Goal: Check status: Check status

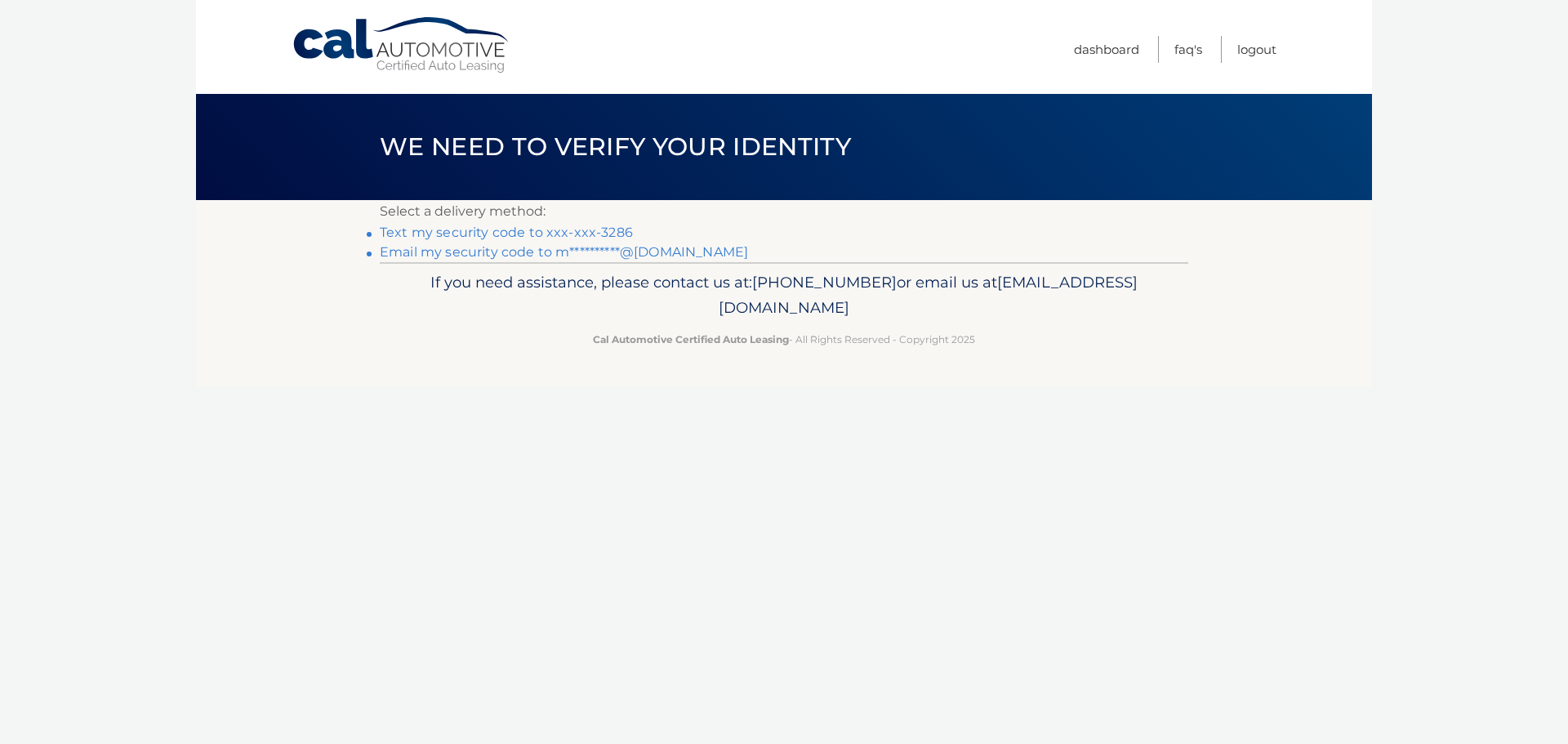
click at [553, 231] on link "Text my security code to xxx-xxx-3286" at bounding box center [506, 233] width 253 height 16
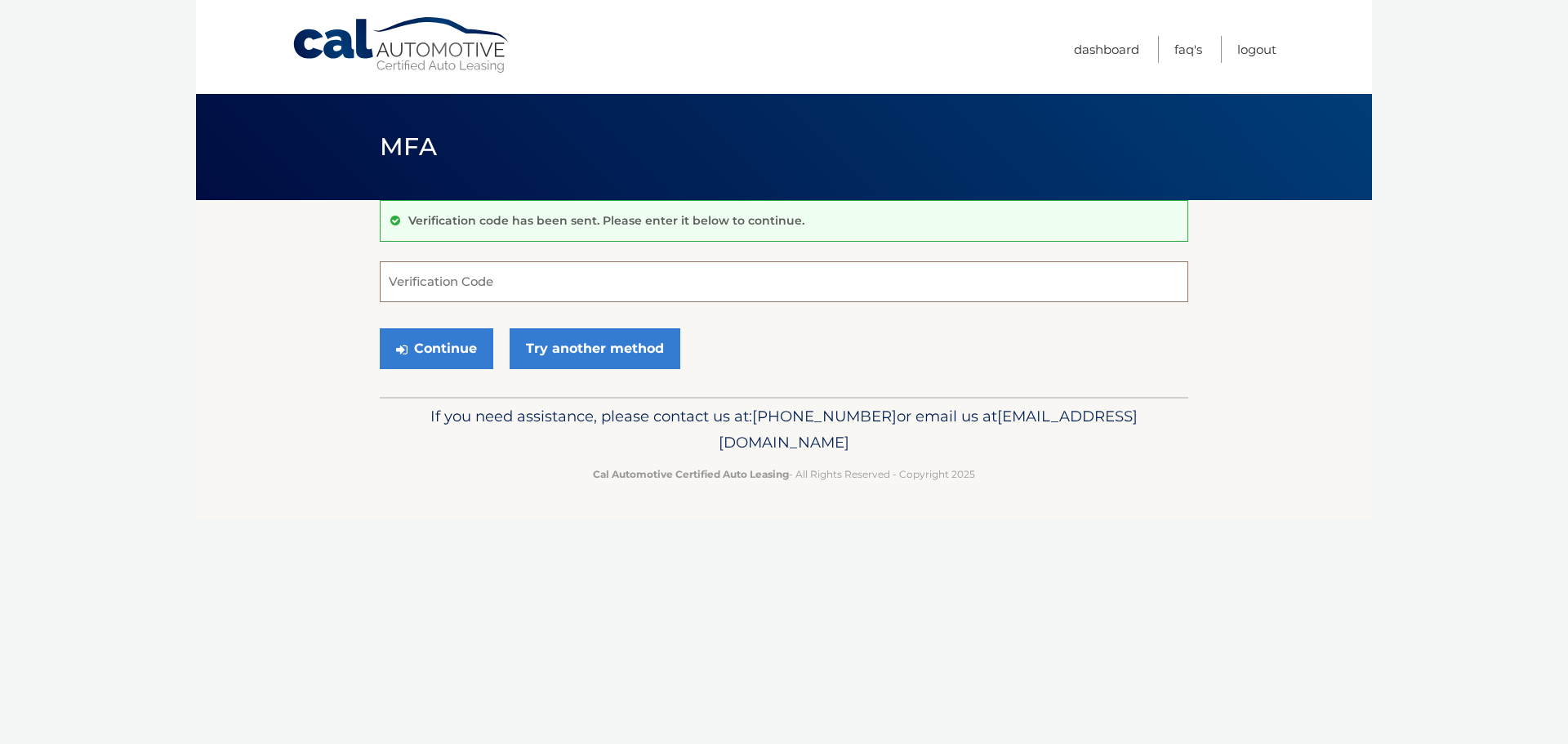
click at [543, 287] on input "Verification Code" at bounding box center [784, 281] width 809 height 40
type input "864068"
click at [410, 342] on button "Continue" at bounding box center [436, 348] width 113 height 40
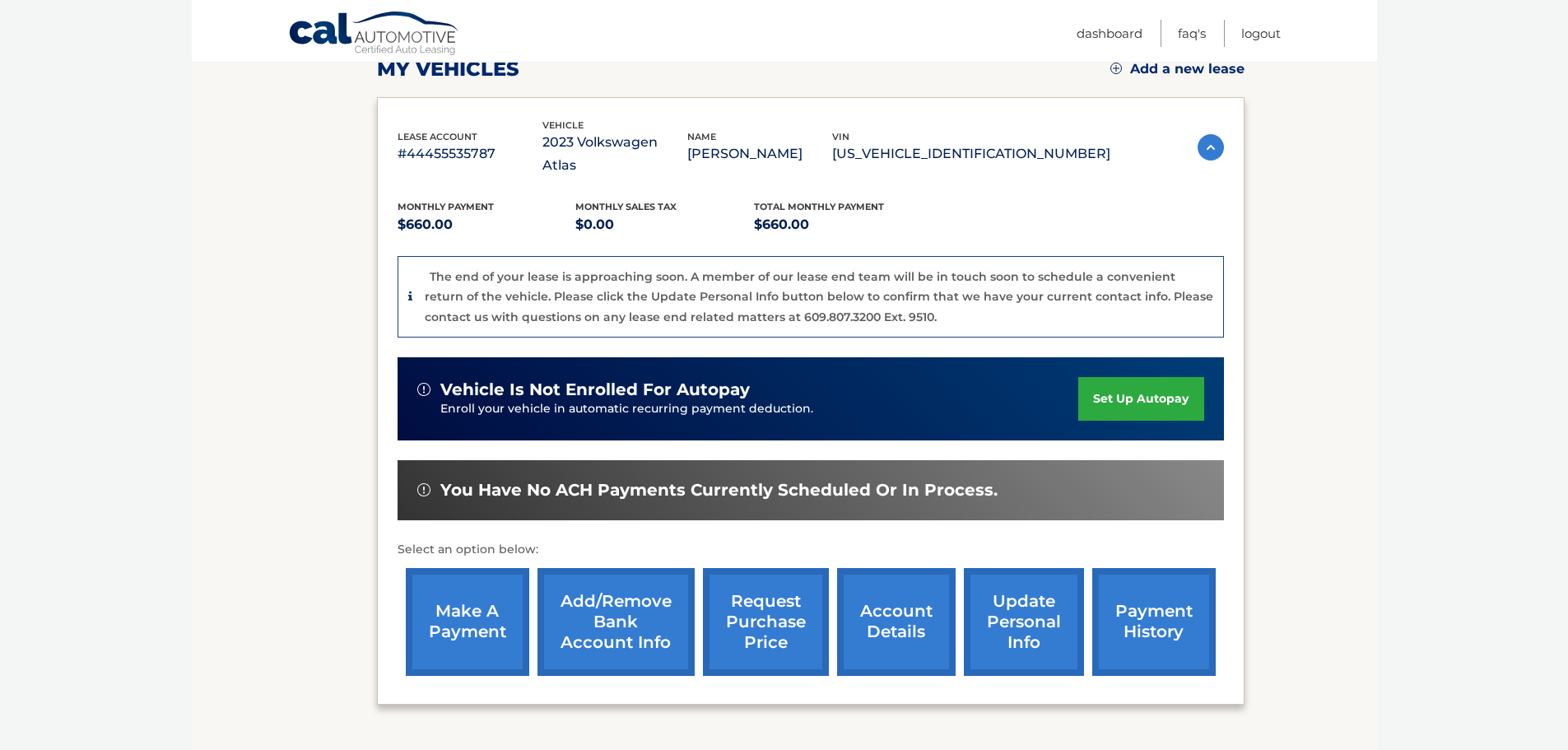
scroll to position [247, 0]
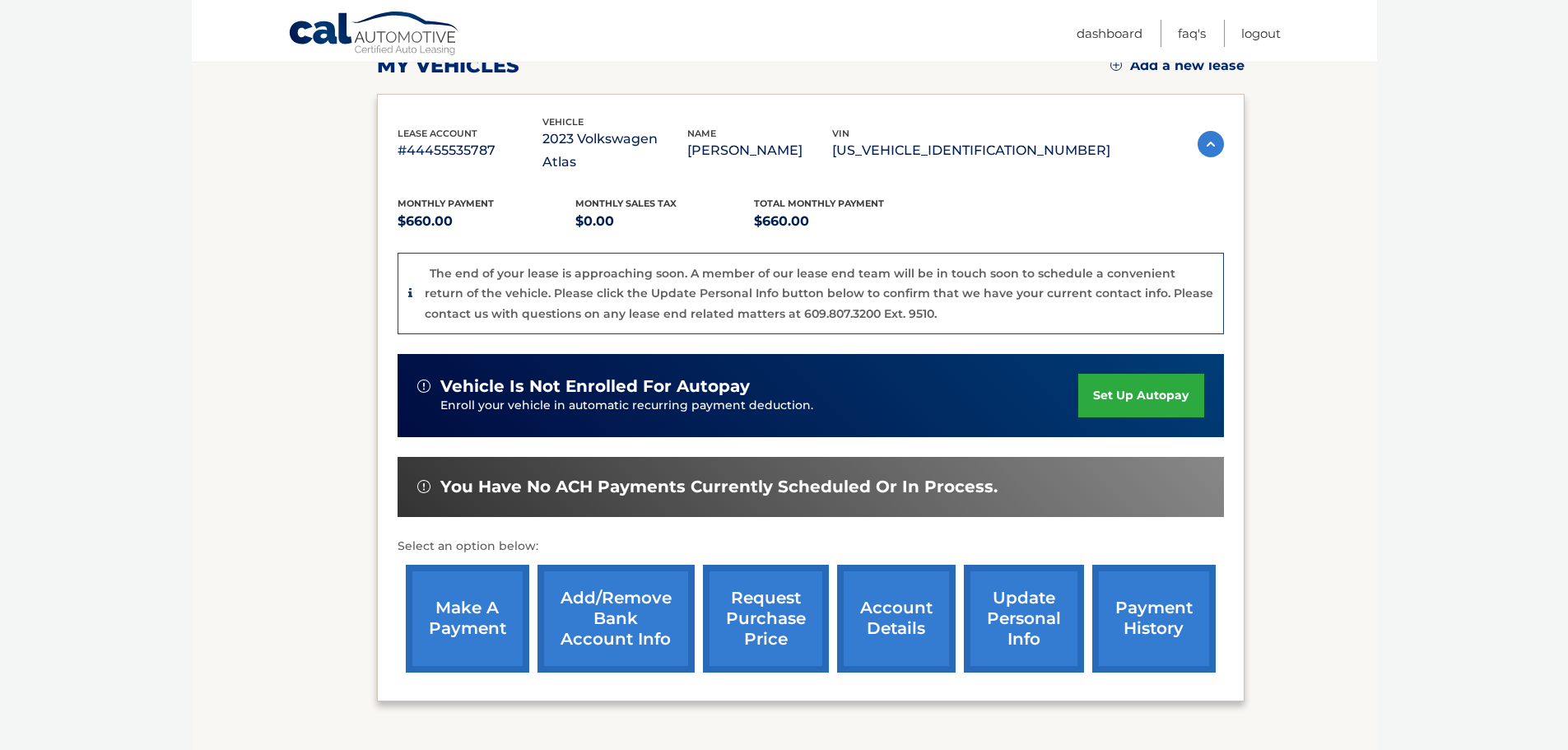
click at [1161, 597] on link "payment history" at bounding box center [1154, 619] width 123 height 107
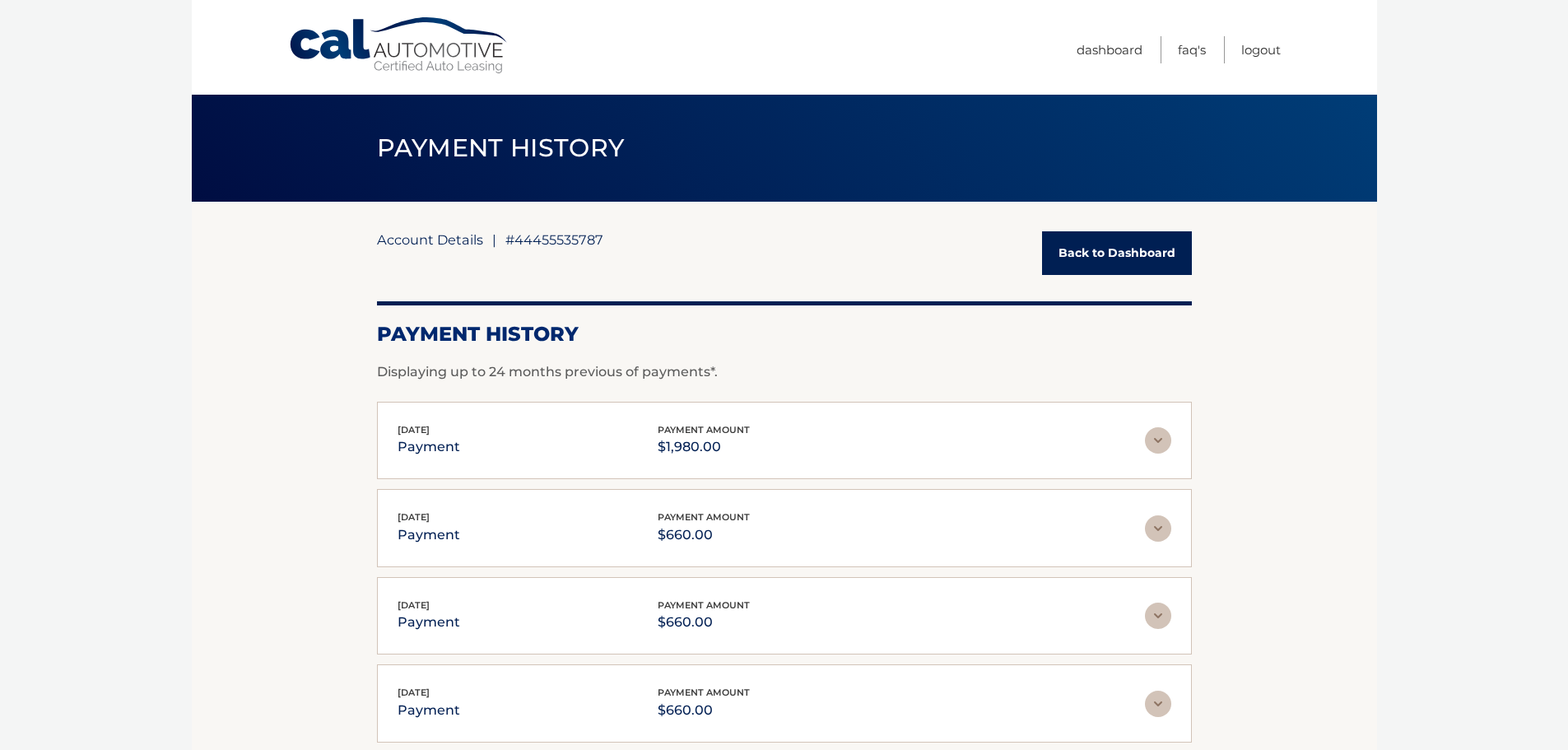
click at [449, 241] on link "Account Details" at bounding box center [430, 240] width 106 height 17
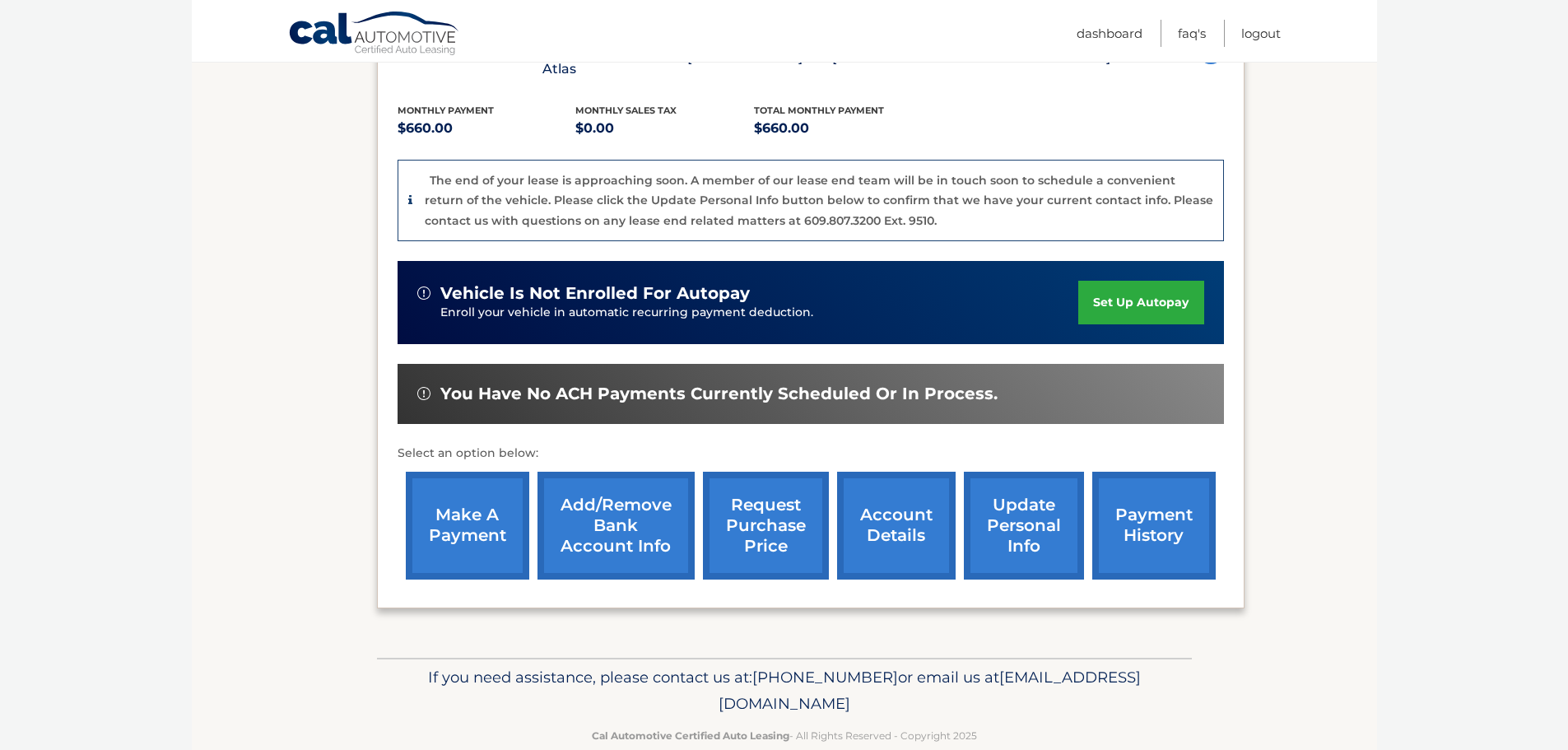
scroll to position [350, 0]
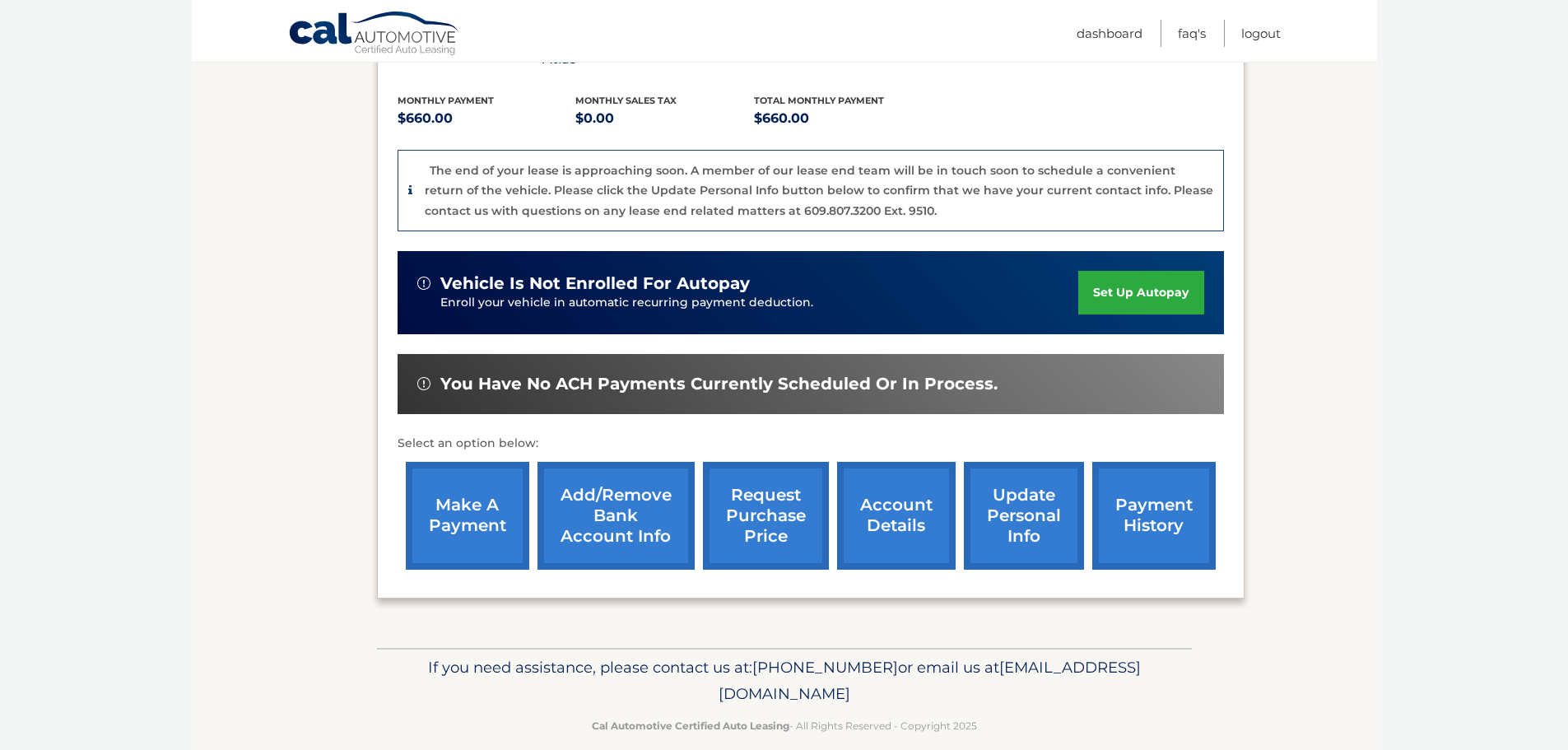
click at [869, 496] on link "account details" at bounding box center [896, 516] width 118 height 107
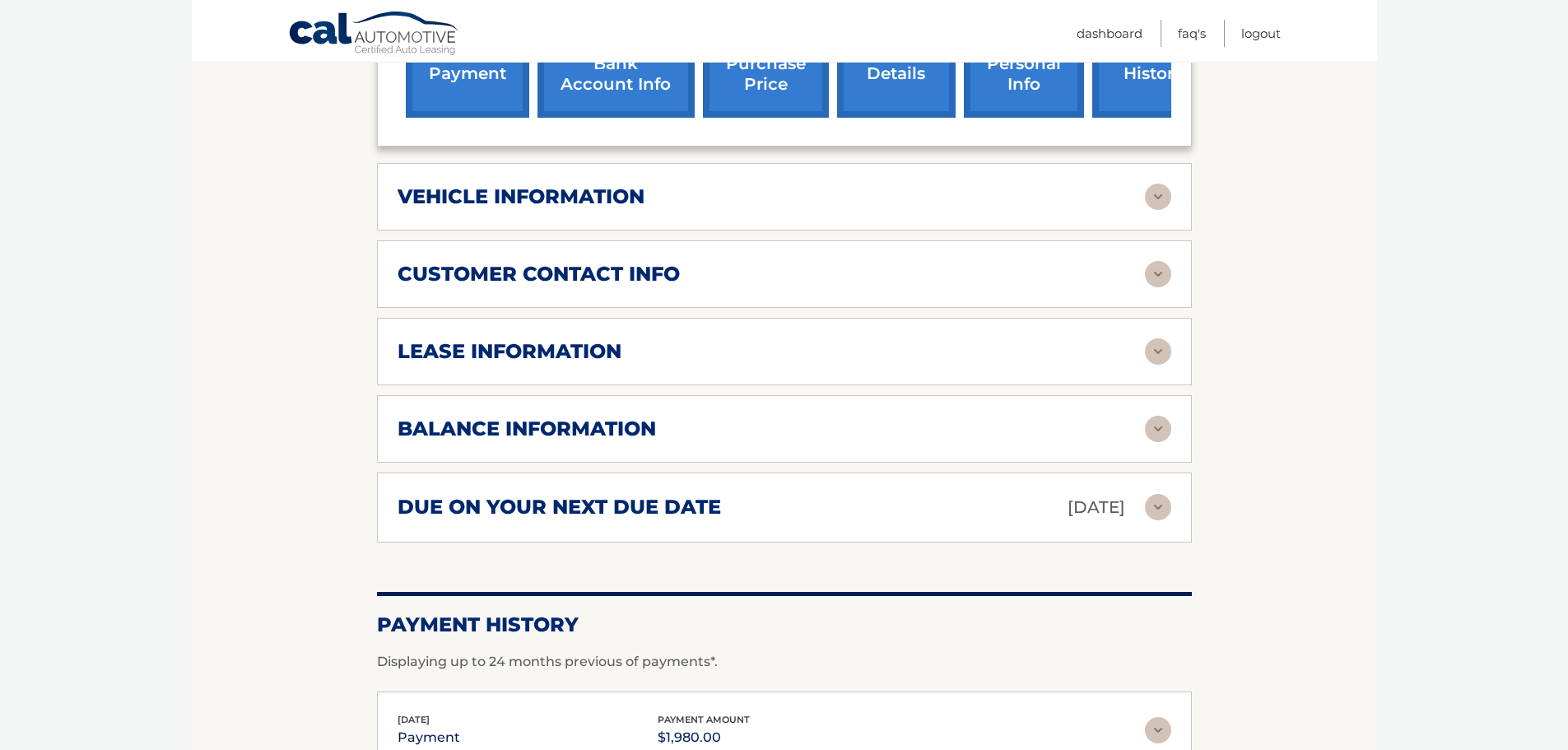
scroll to position [741, 0]
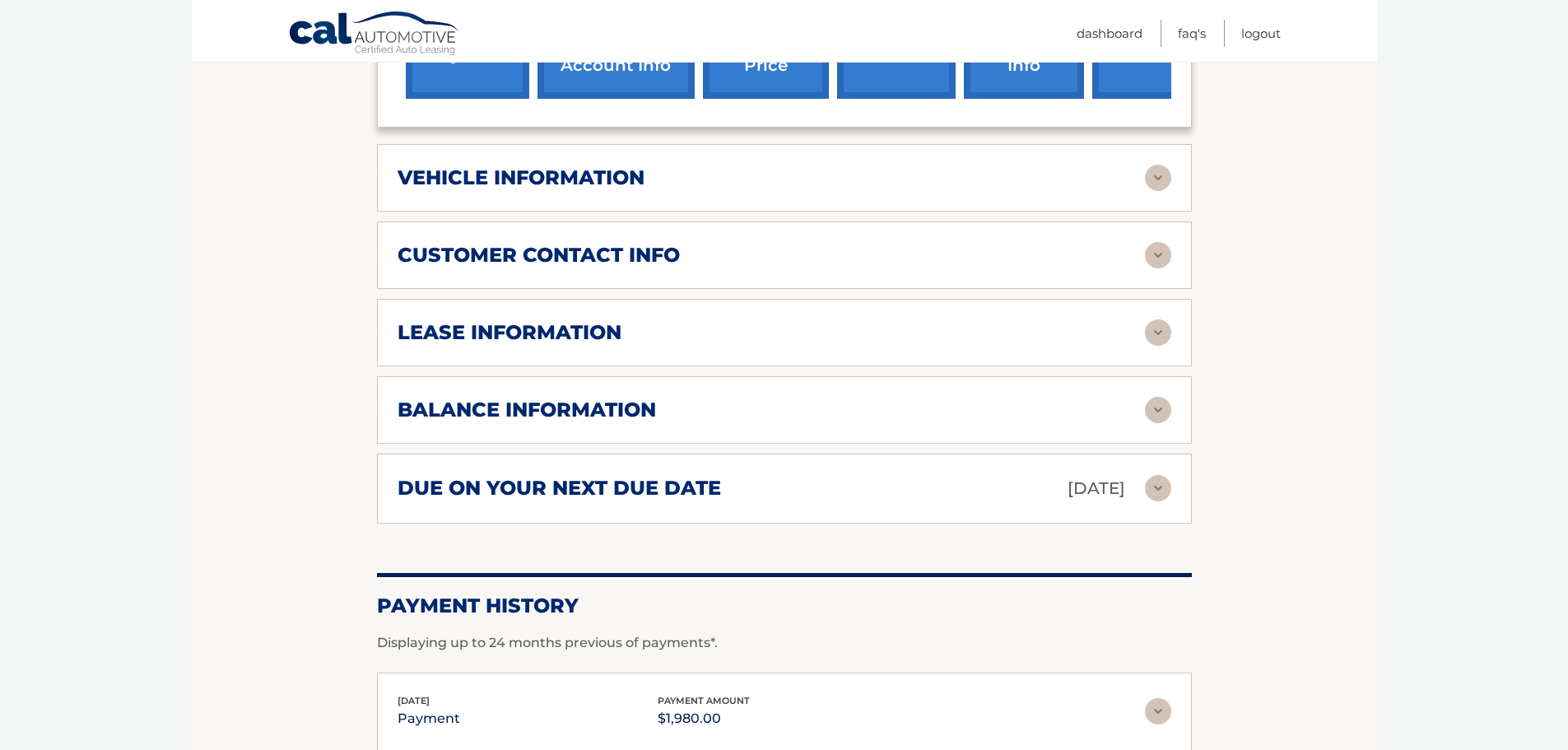
click at [671, 320] on div "lease information" at bounding box center [772, 332] width 748 height 25
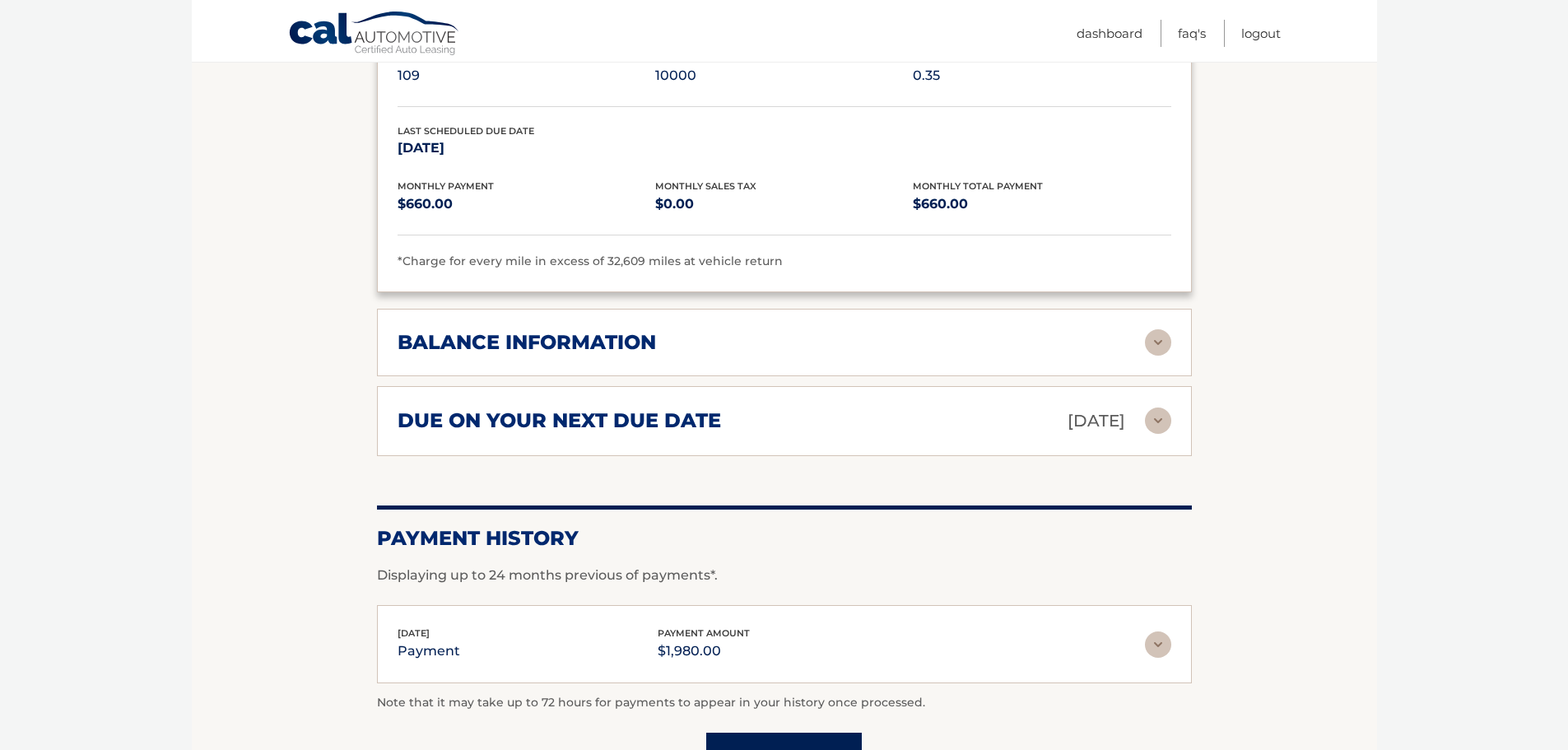
scroll to position [1279, 0]
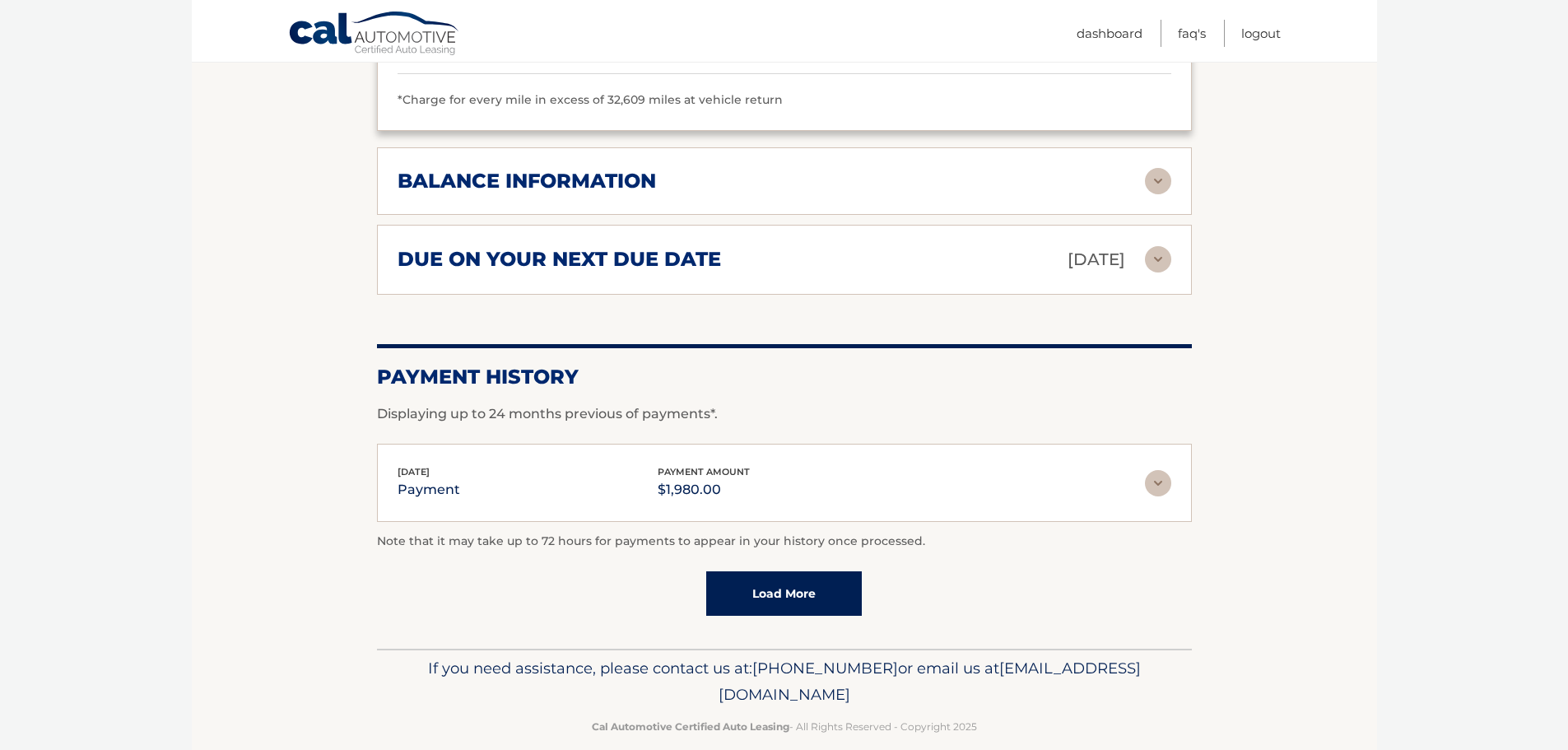
click at [1046, 471] on div "[DATE] payment payment amount $1,980.00" at bounding box center [772, 482] width 748 height 37
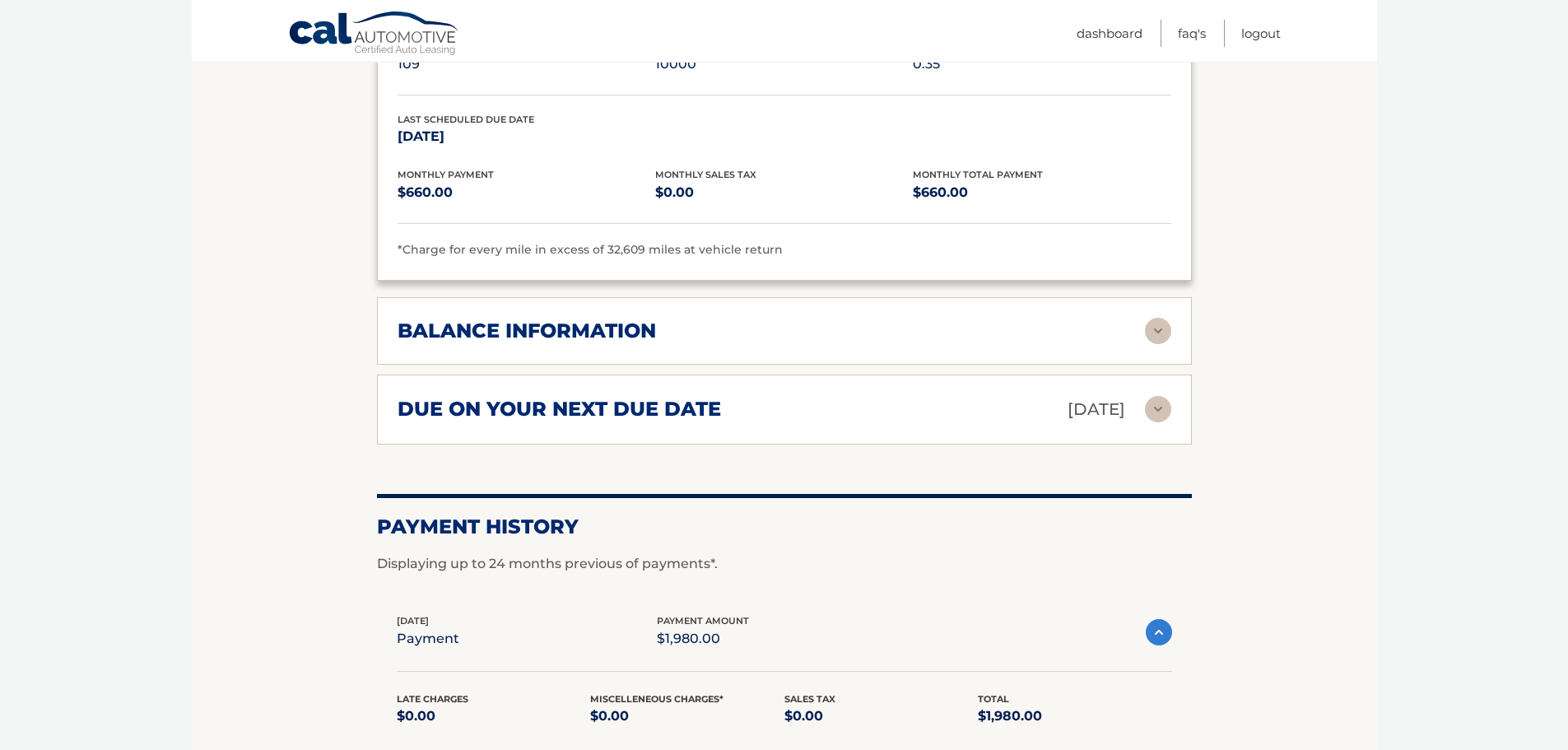
scroll to position [1114, 0]
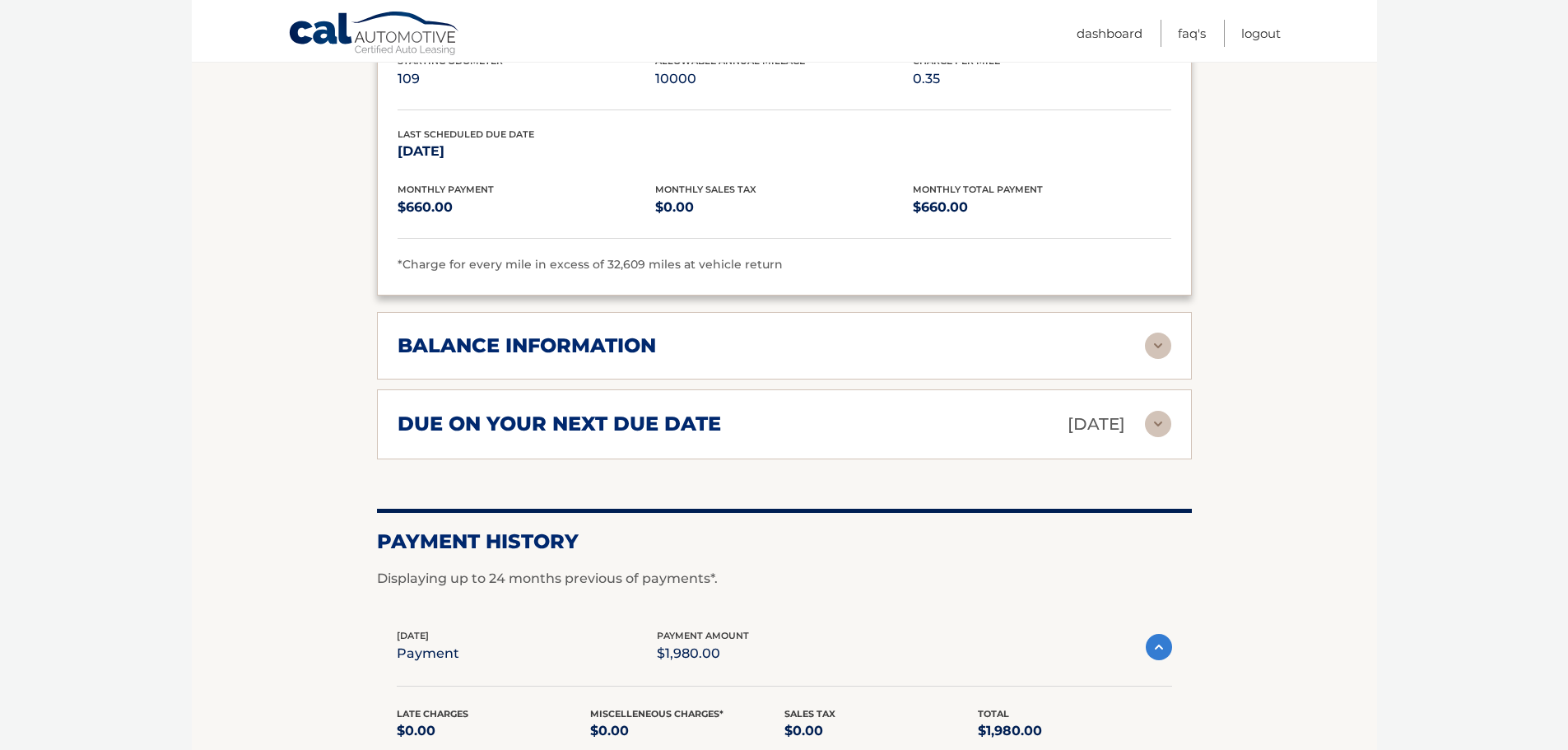
click at [1162, 411] on img at bounding box center [1158, 424] width 26 height 26
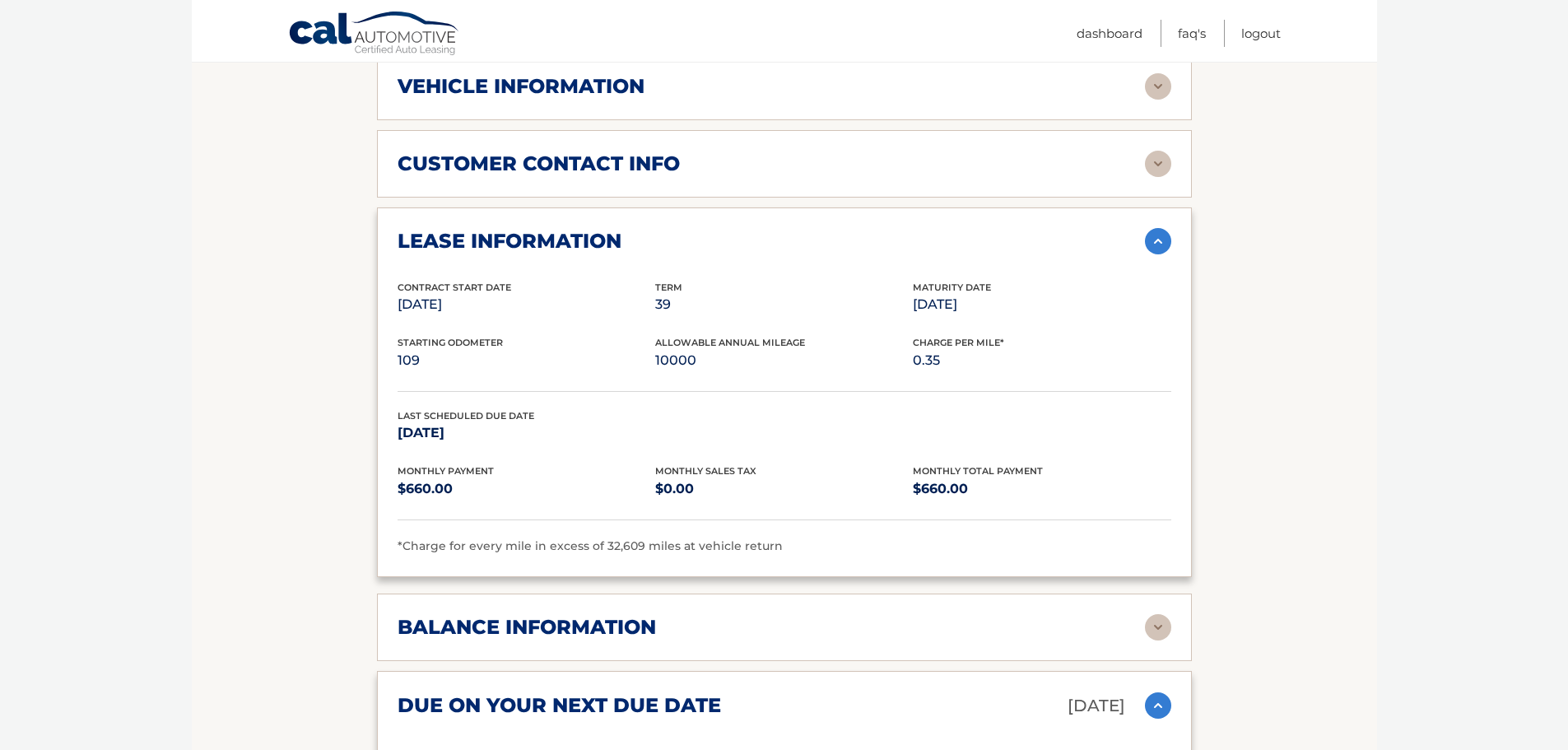
scroll to position [824, 0]
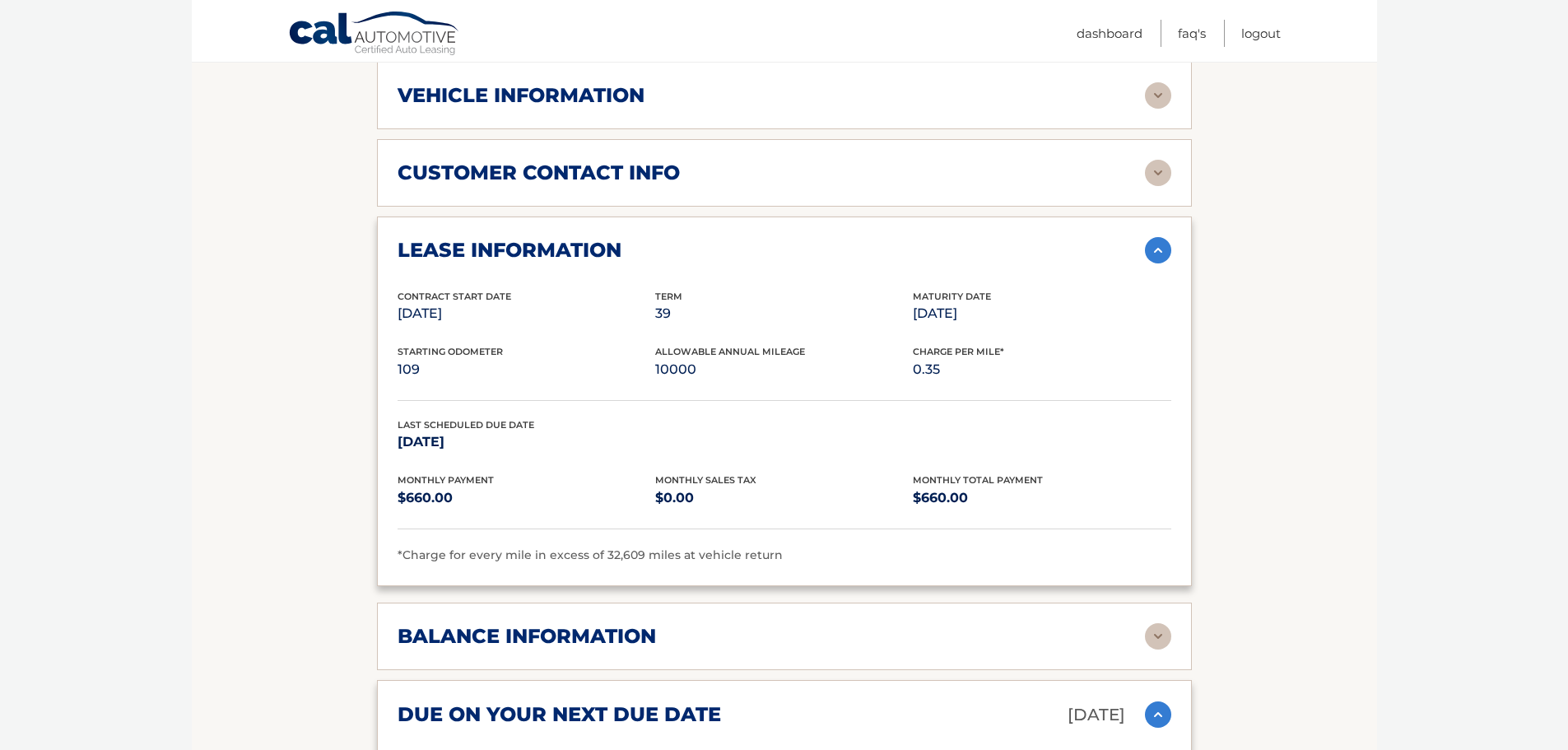
click at [1206, 401] on section "Account Details | #44455535787 Back to Dashboard Manage Your Lease lease accoun…" at bounding box center [784, 352] width 1185 height 1949
click at [1255, 353] on section "Account Details | #44455535787 Back to Dashboard Manage Your Lease lease accoun…" at bounding box center [784, 352] width 1185 height 1949
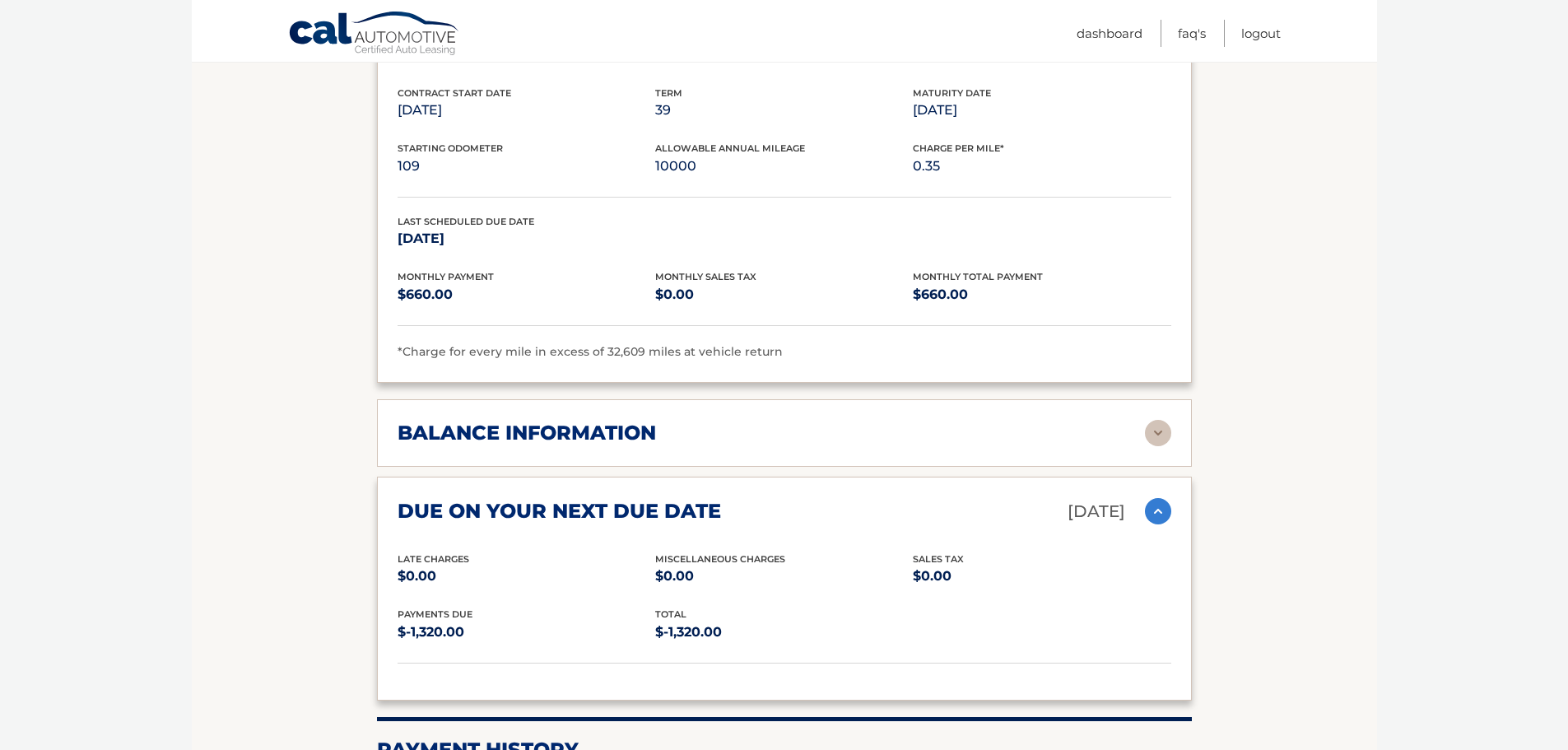
scroll to position [1070, 0]
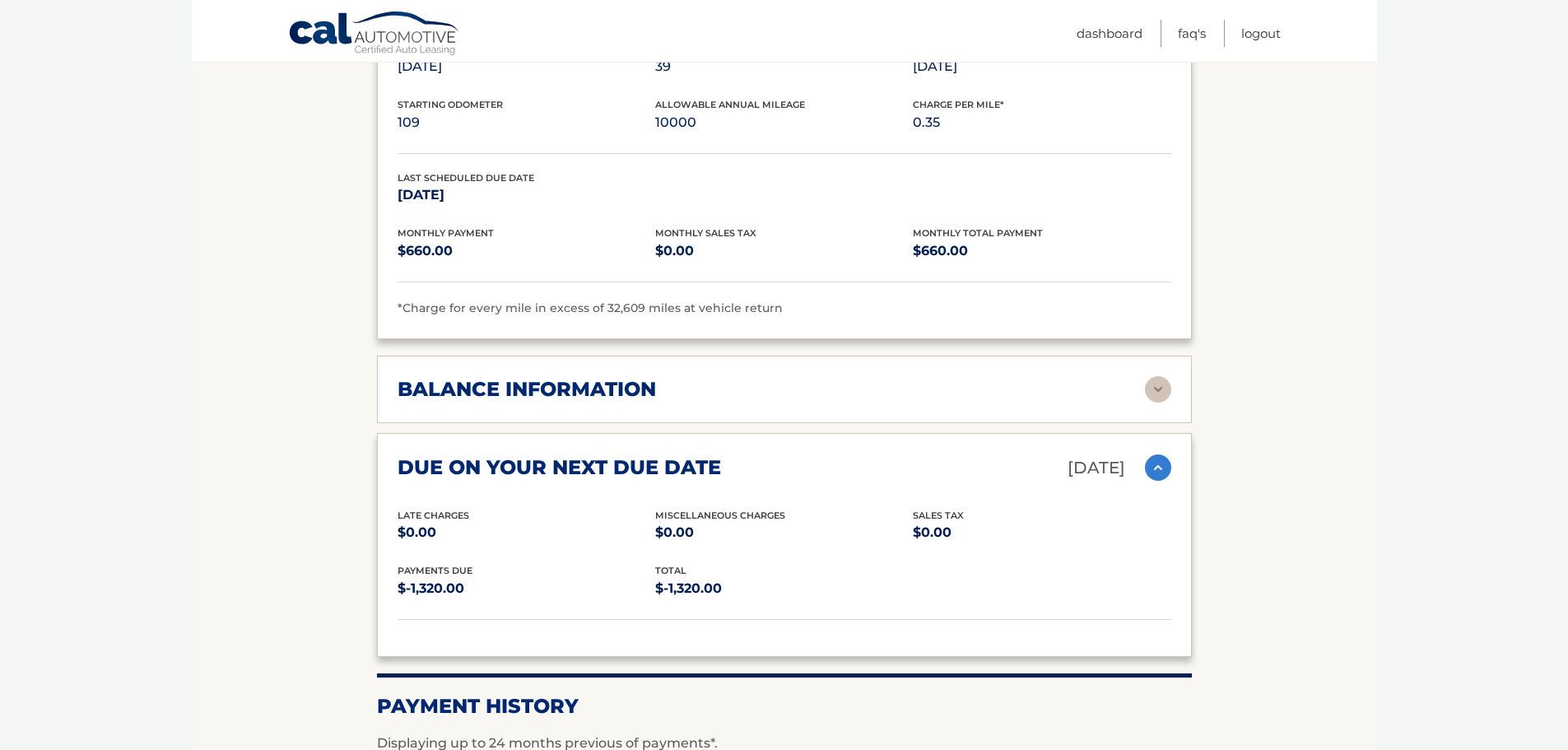
click at [1156, 455] on img at bounding box center [1158, 468] width 26 height 26
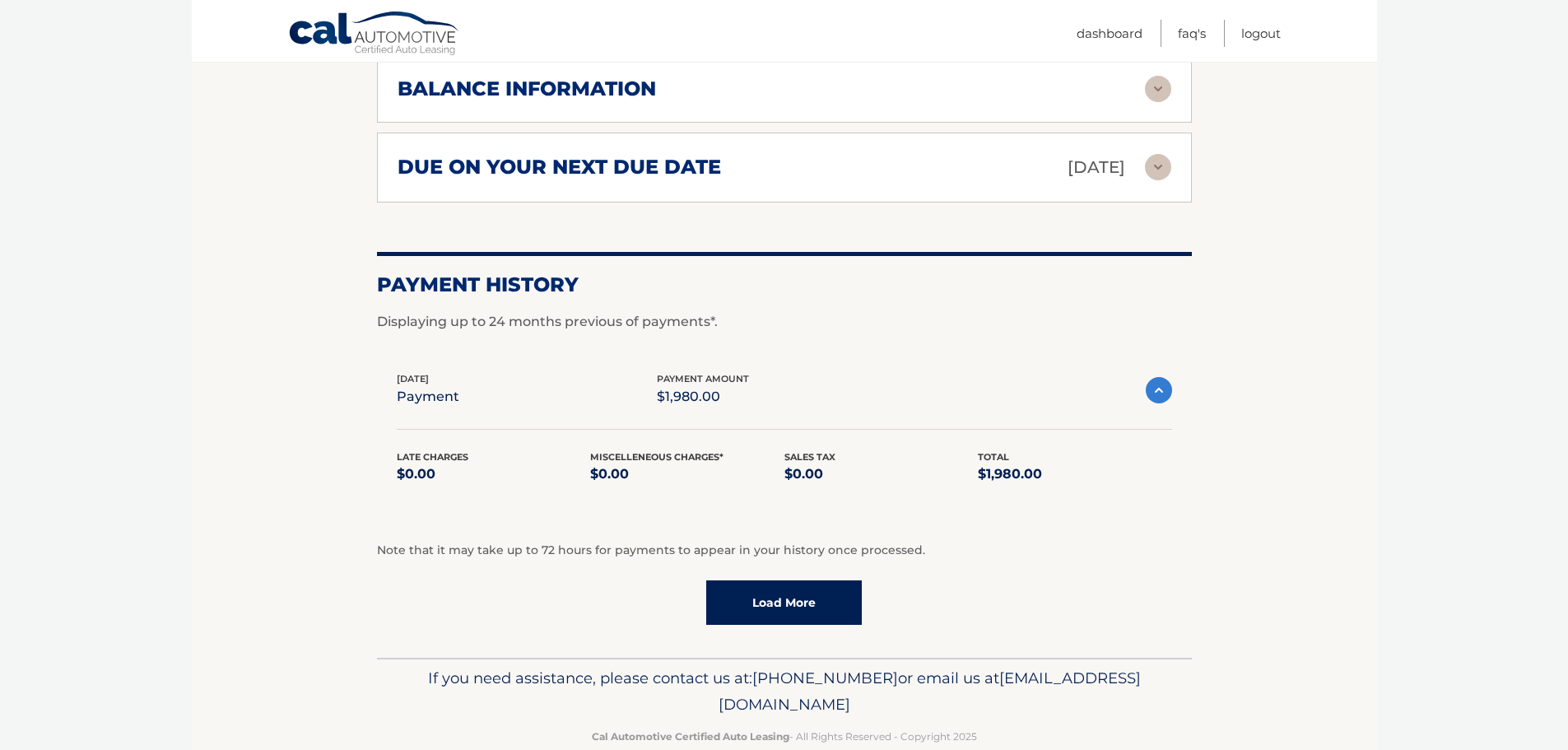
scroll to position [1382, 0]
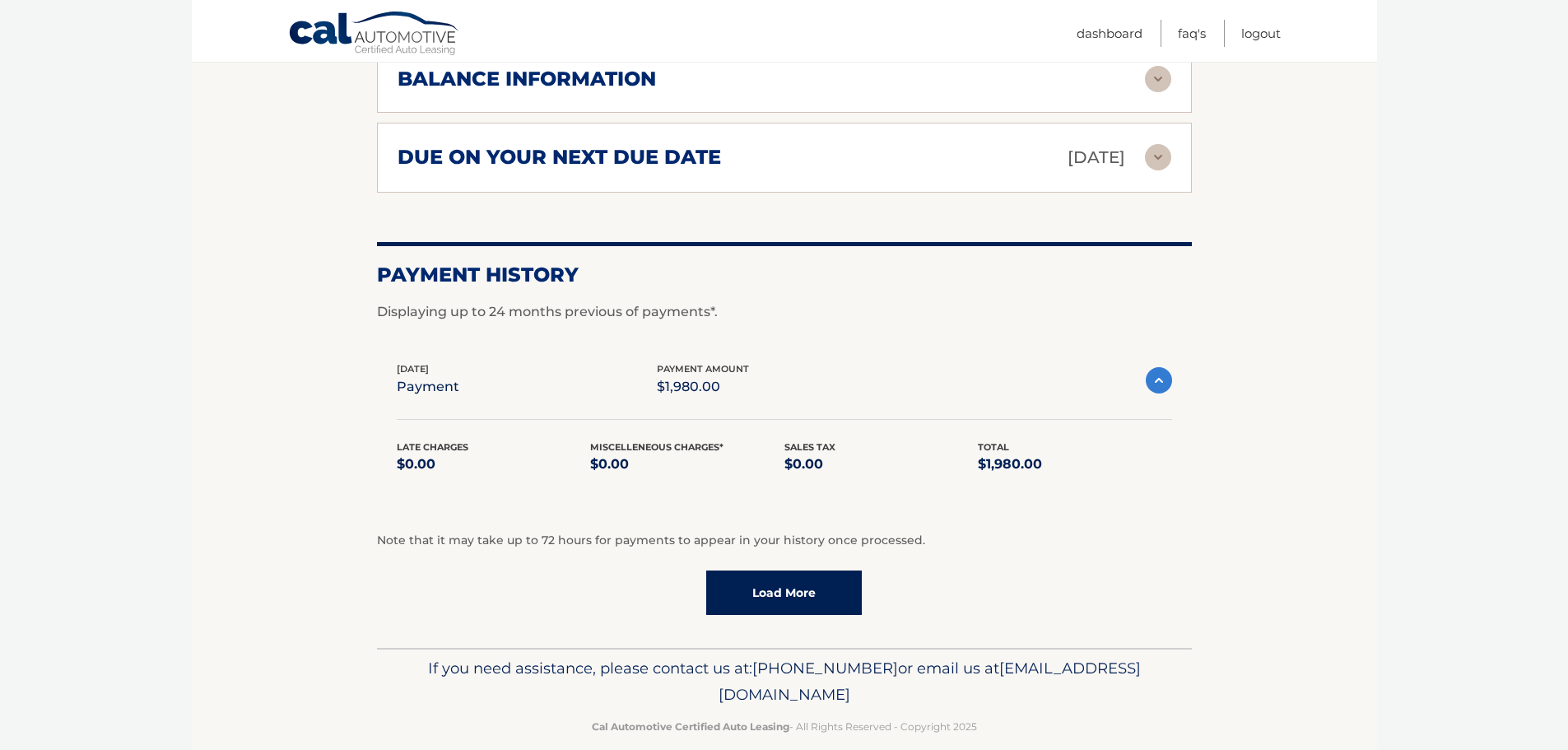
click at [757, 571] on link "Load More" at bounding box center [784, 593] width 156 height 45
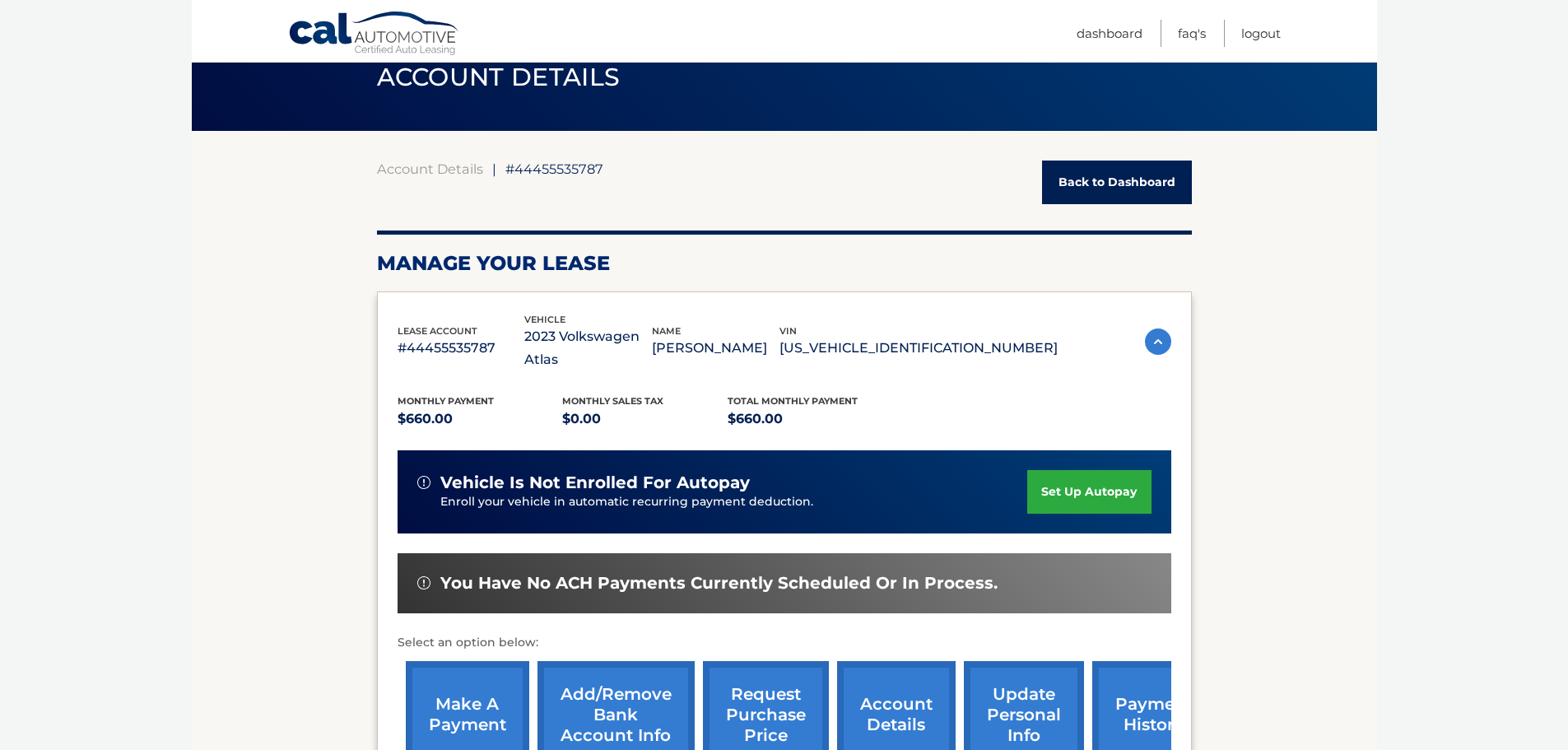
scroll to position [0, 0]
